Goal: Task Accomplishment & Management: Use online tool/utility

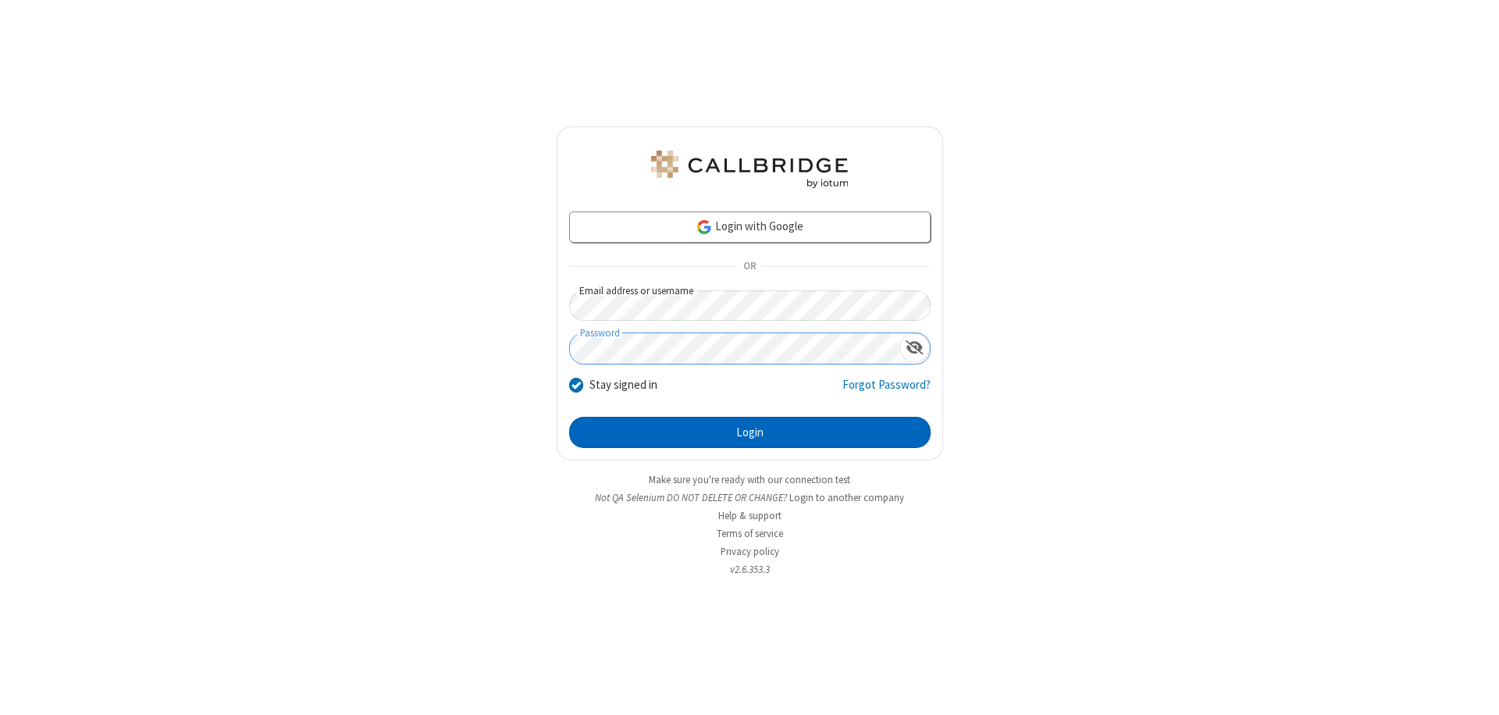
click at [749, 432] on button "Login" at bounding box center [749, 432] width 361 height 31
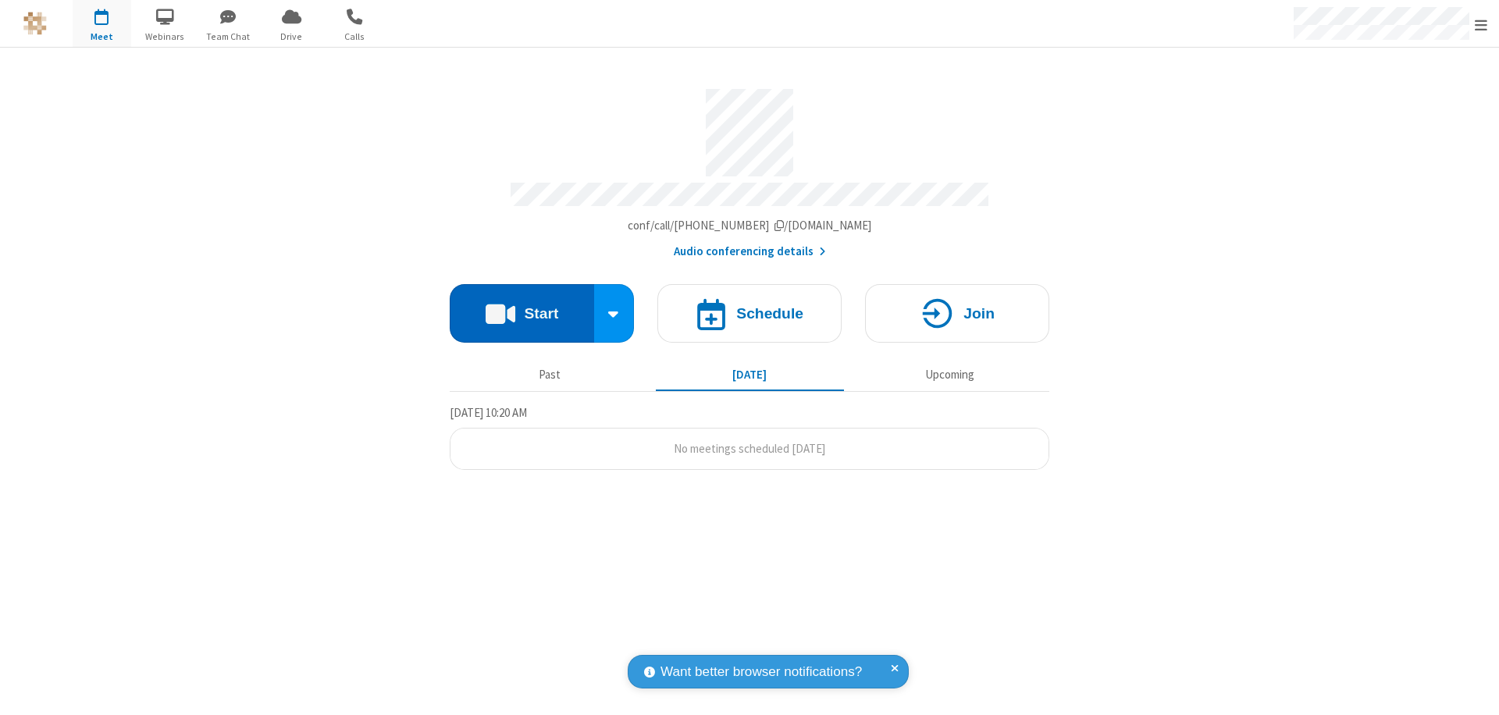
click at [521, 306] on button "Start" at bounding box center [522, 313] width 144 height 59
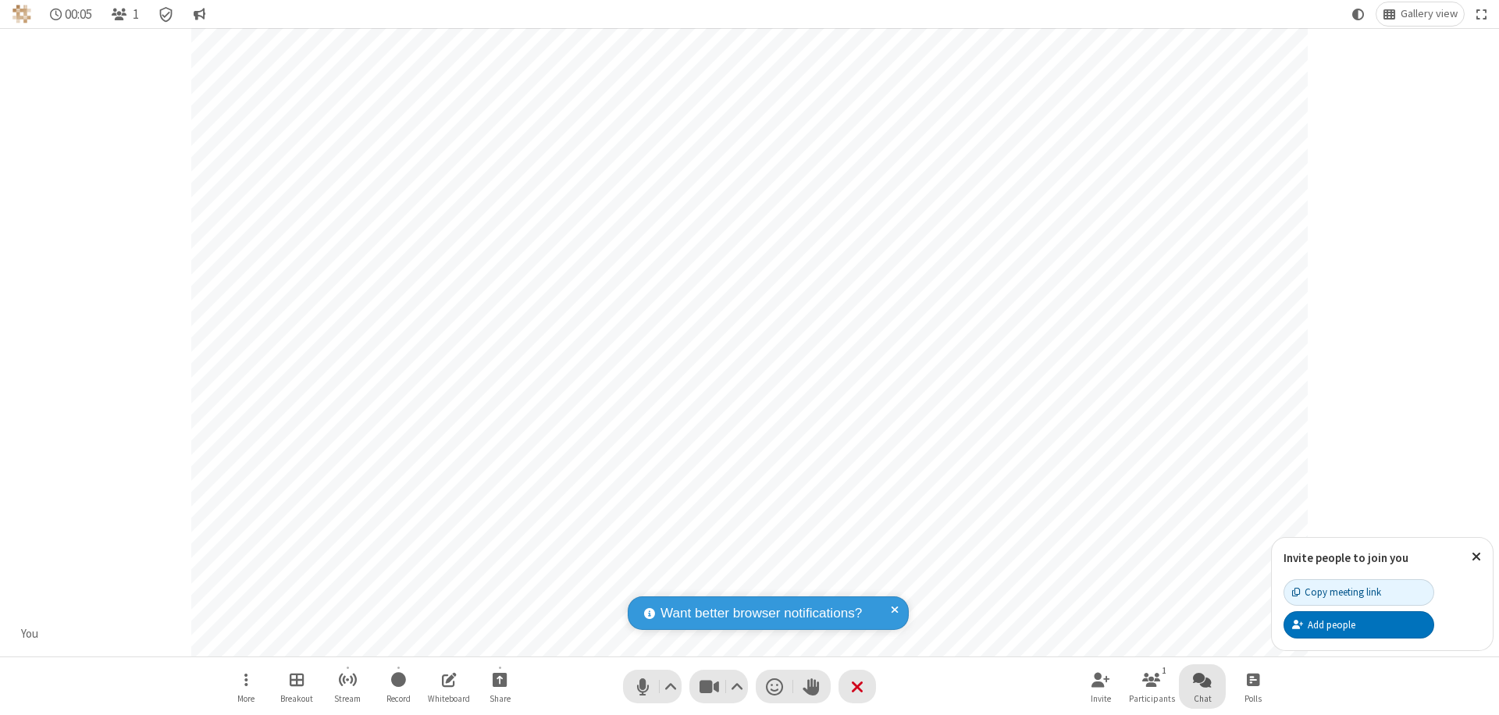
click at [1202, 679] on span "Open chat" at bounding box center [1202, 680] width 19 height 20
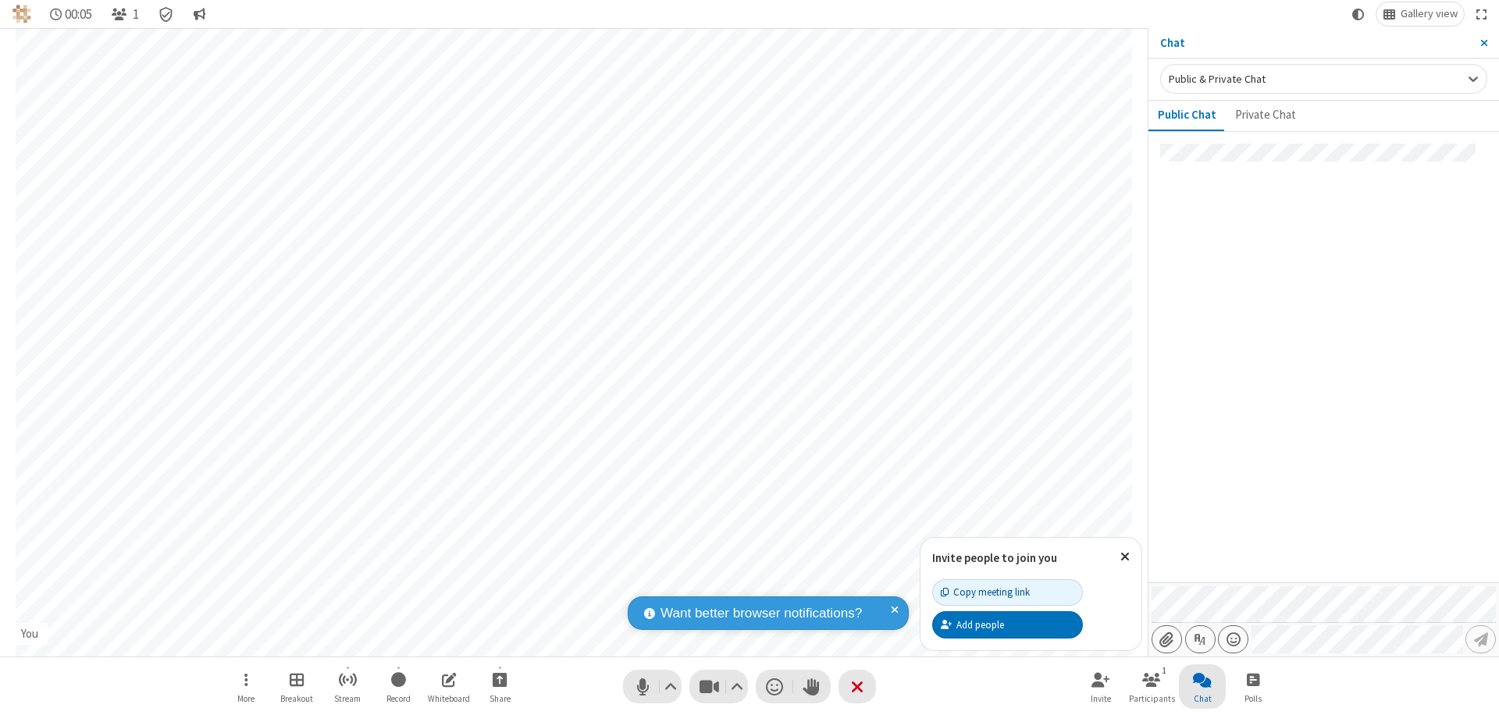
type input "C:\fakepath\doc_test.docx"
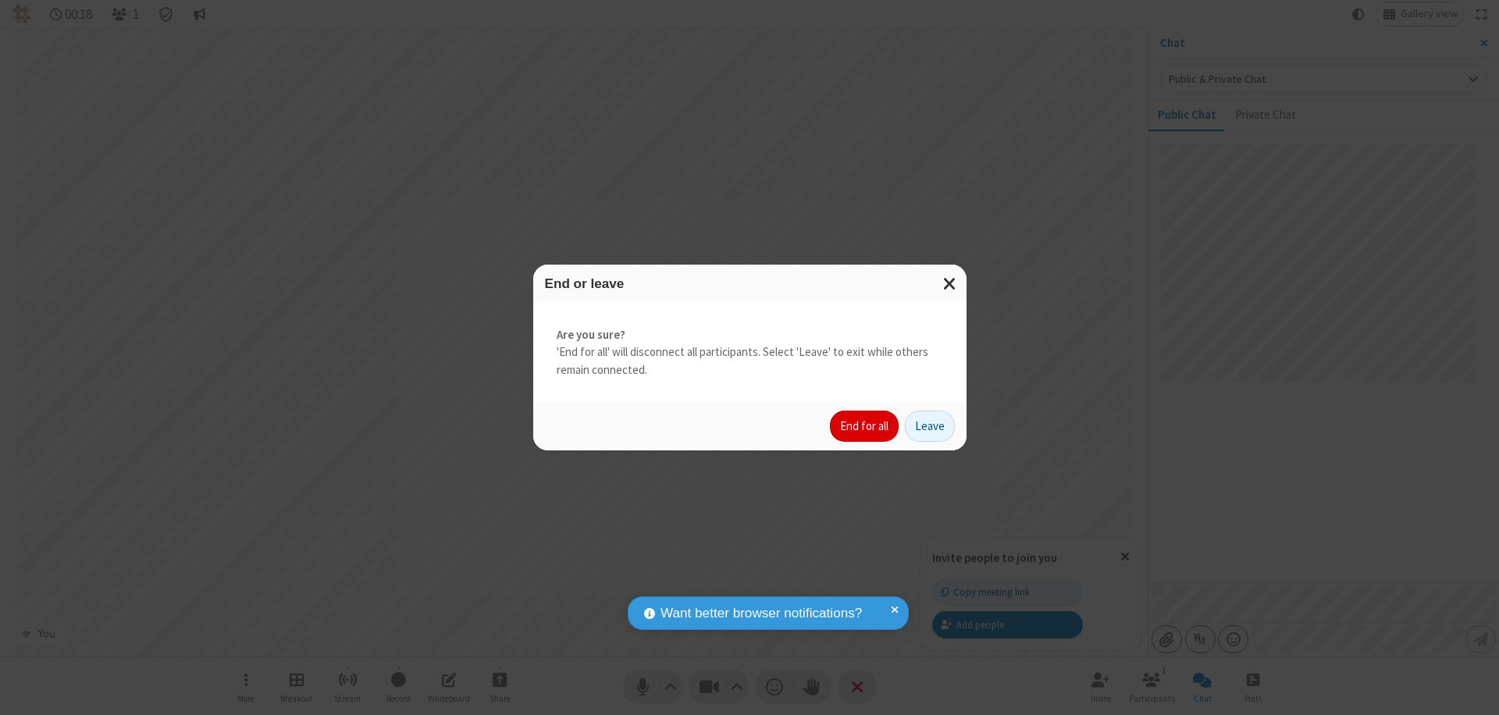
click at [865, 426] on button "End for all" at bounding box center [864, 426] width 69 height 31
